Goal: Task Accomplishment & Management: Manage account settings

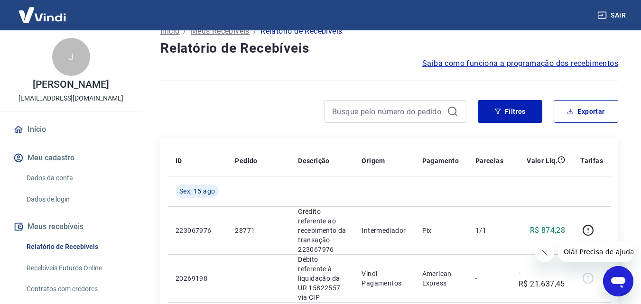
scroll to position [47, 0]
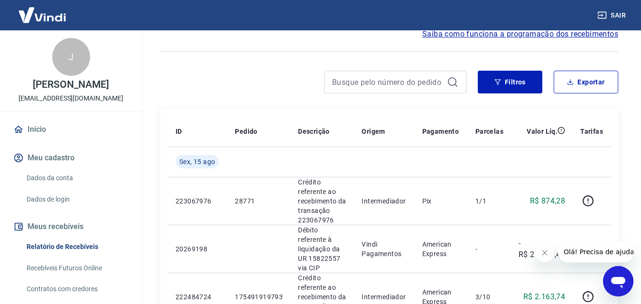
click at [542, 249] on button "Fechar mensagem da empresa" at bounding box center [543, 252] width 19 height 19
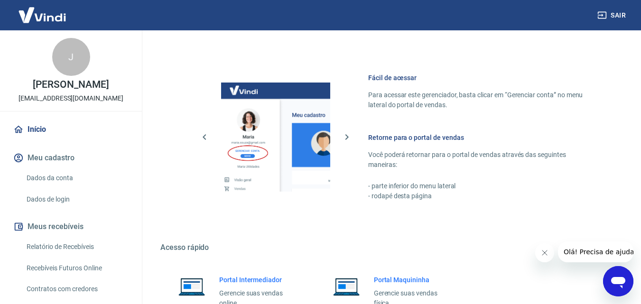
scroll to position [572, 0]
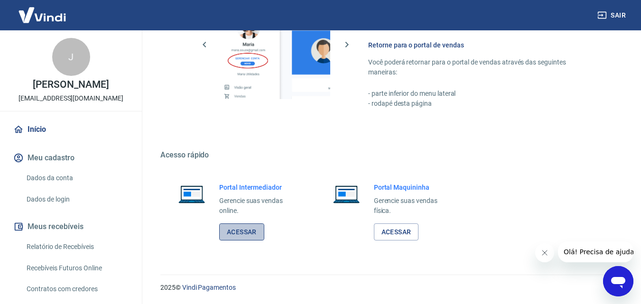
click at [245, 235] on link "Acessar" at bounding box center [241, 232] width 45 height 18
